Goal: Information Seeking & Learning: Check status

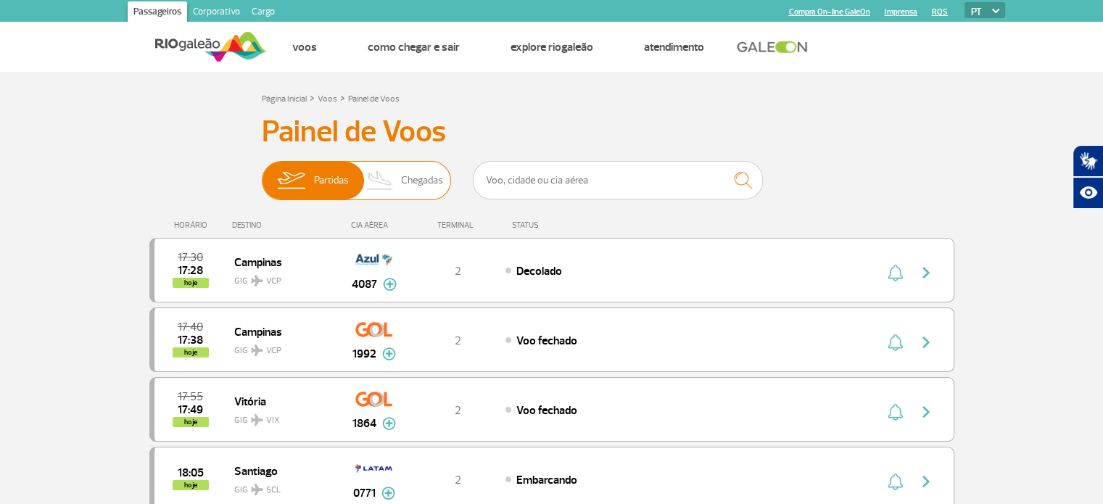
click at [425, 188] on span "Chegadas" at bounding box center [422, 181] width 42 height 38
click at [262, 173] on input "Partidas Chegadas" at bounding box center [262, 173] width 0 height 0
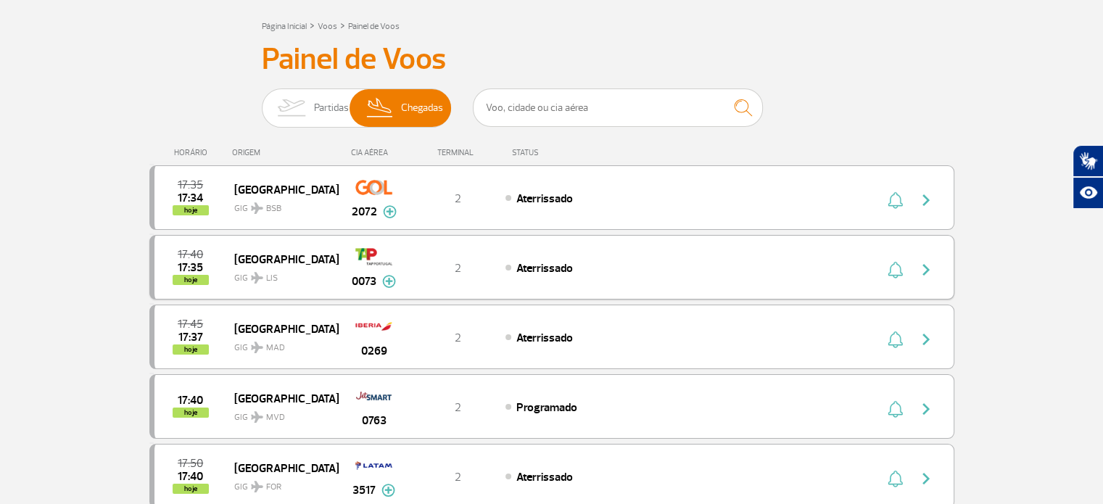
scroll to position [145, 0]
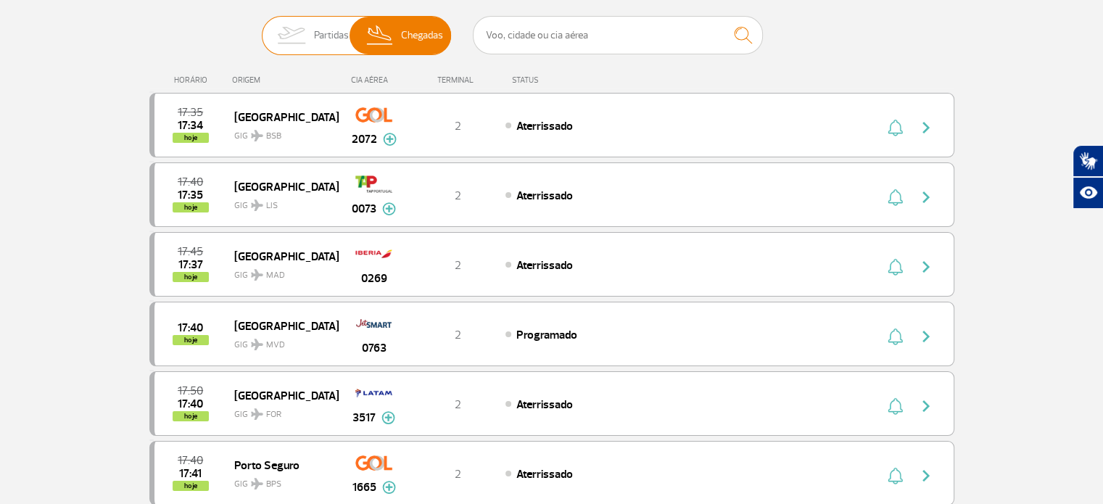
click at [319, 28] on span "Partidas" at bounding box center [331, 36] width 35 height 38
click at [262, 28] on input "Partidas Chegadas" at bounding box center [262, 28] width 0 height 0
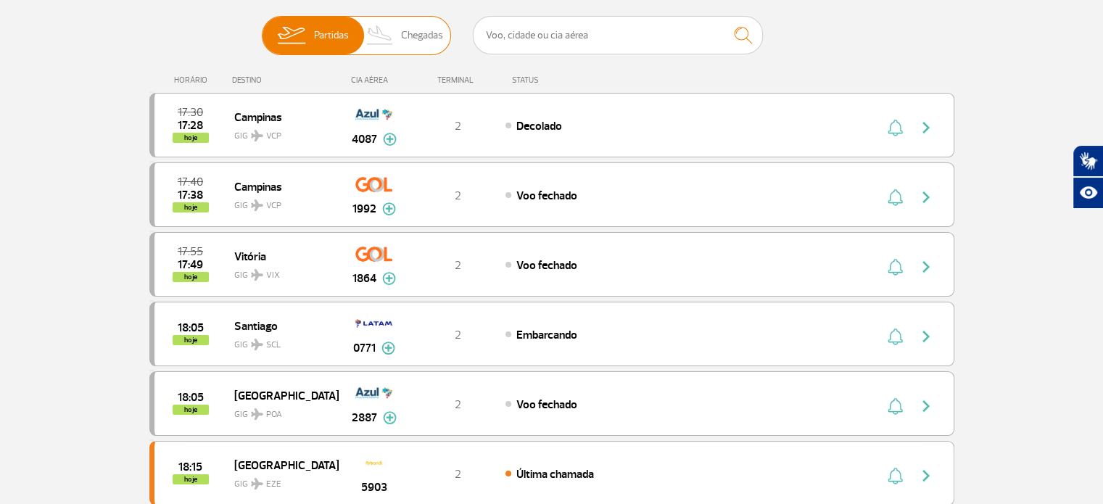
click at [396, 30] on img at bounding box center [380, 36] width 43 height 38
click at [262, 28] on input "Partidas Chegadas" at bounding box center [262, 28] width 0 height 0
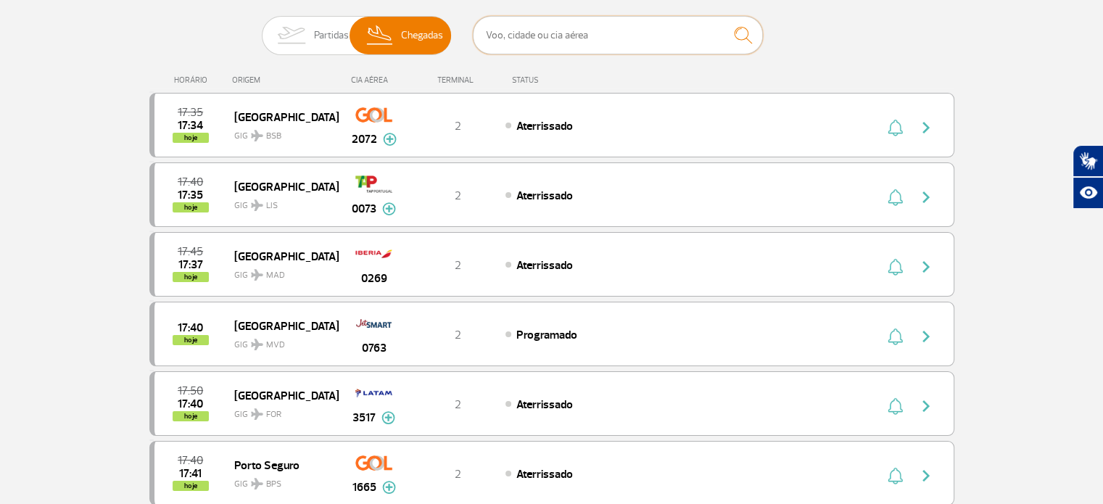
click at [595, 34] on input "text" at bounding box center [618, 35] width 290 height 38
type input "[GEOGRAPHIC_DATA]"
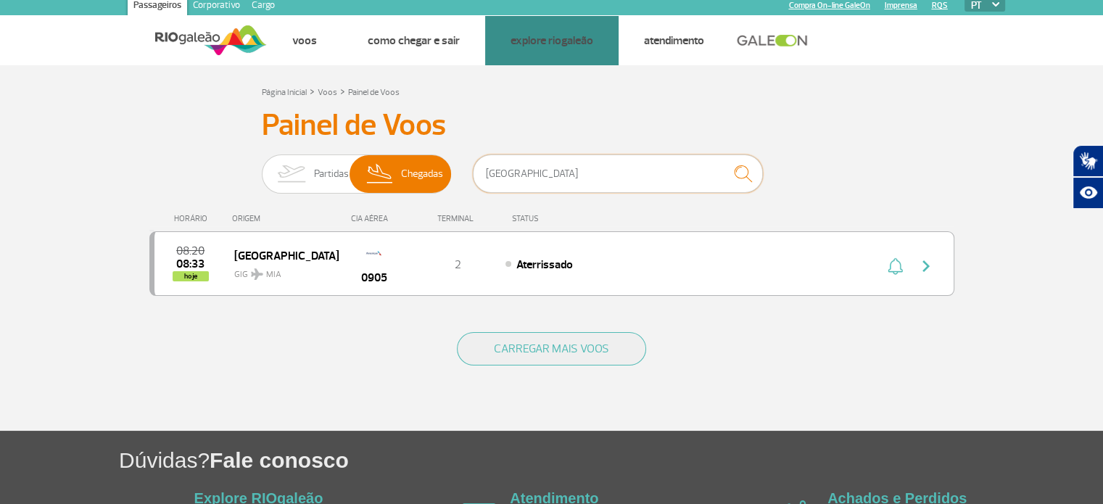
scroll to position [124, 0]
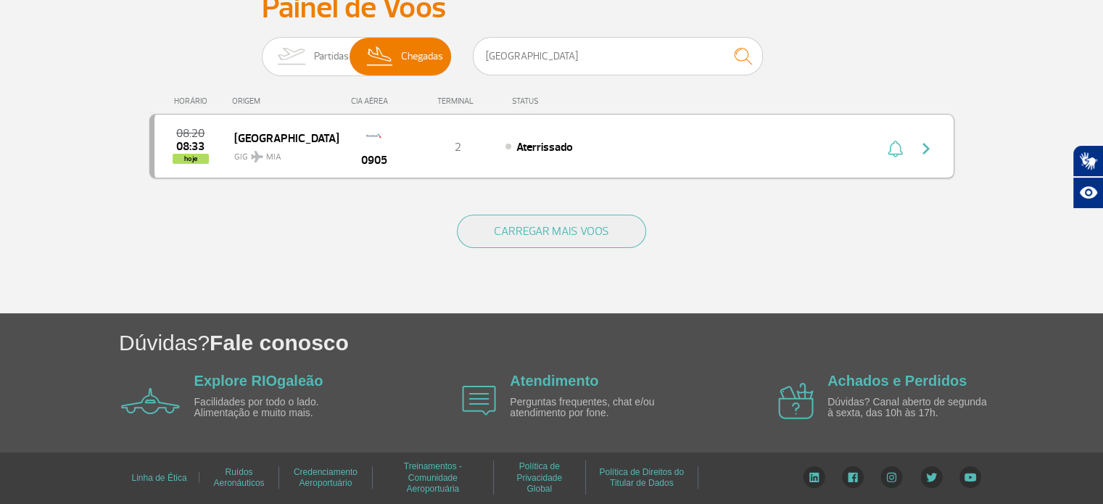
click at [262, 145] on span "GIG MIA" at bounding box center [280, 153] width 93 height 21
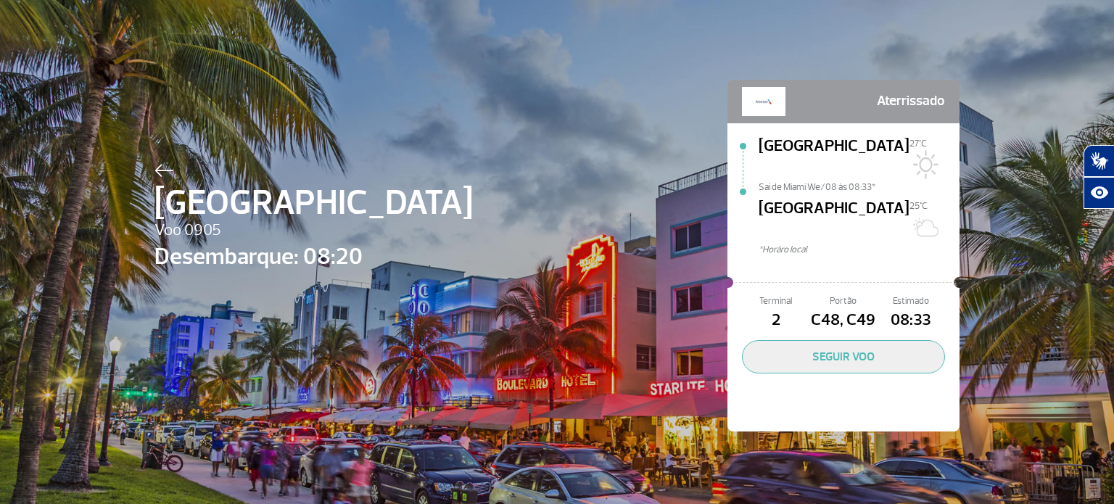
click at [783, 197] on span "[GEOGRAPHIC_DATA]" at bounding box center [834, 220] width 151 height 46
click at [762, 104] on img at bounding box center [764, 101] width 44 height 29
click at [781, 97] on div "Aterrissado" at bounding box center [843, 101] width 203 height 29
click at [749, 104] on img at bounding box center [764, 101] width 44 height 29
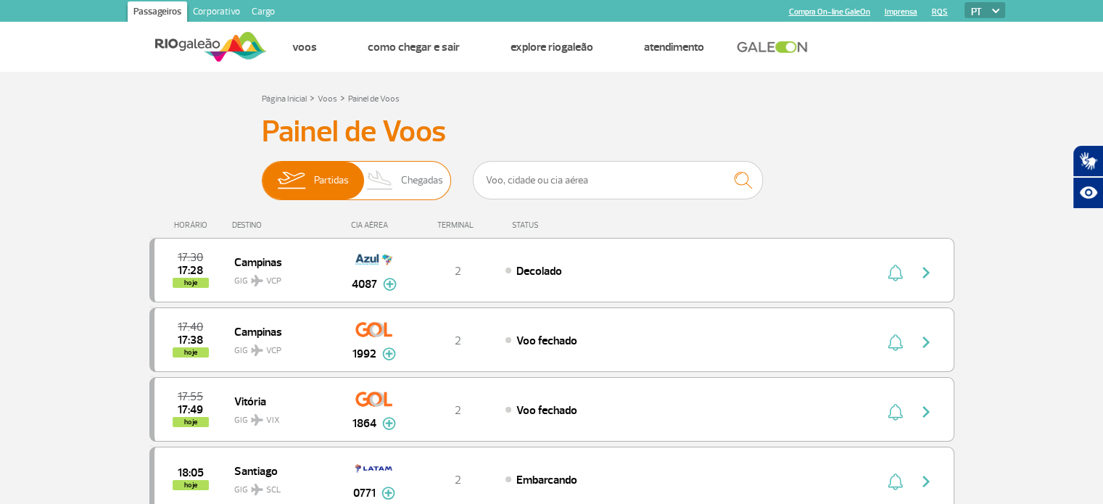
click at [419, 179] on span "Chegadas" at bounding box center [422, 181] width 42 height 38
click at [262, 173] on input "Partidas Chegadas" at bounding box center [262, 173] width 0 height 0
